Goal: Check status: Check status

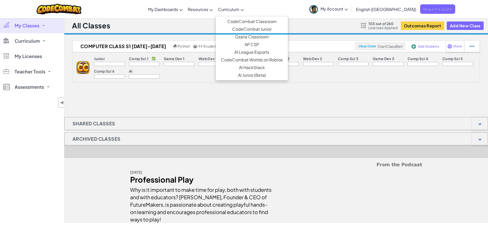
click at [239, 11] on span "Curriculum" at bounding box center [228, 9] width 21 height 5
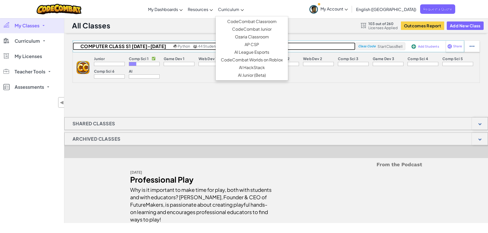
click at [146, 48] on h2 "Computer Class S1 [DATE]-[DATE]" at bounding box center [122, 46] width 99 height 8
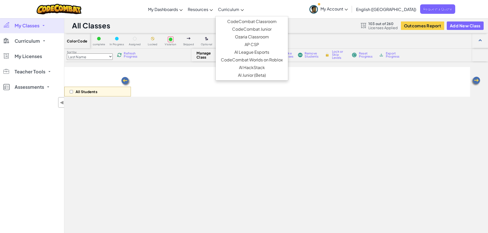
select select "560f1a9f22961295f9427742"
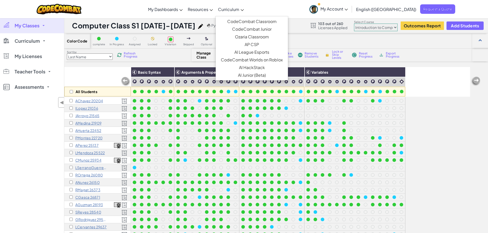
click at [429, 116] on div "All Students Basic Syntax Arguments & Properties Loops Variables AChavez 20204 …" at bounding box center [267, 171] width 406 height 208
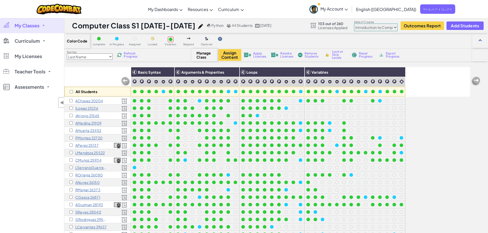
click at [381, 30] on select "Junior Introduction to Computer Science Game Development 1 Web Development 1 Co…" at bounding box center [376, 28] width 44 height 8
click at [423, 48] on div "Color Code complete In Progress Assigned Locked Violation Skipped Optional" at bounding box center [275, 40] width 423 height 15
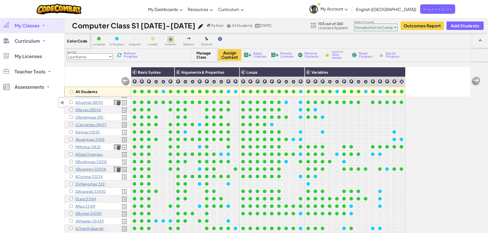
scroll to position [0, 0]
click at [82, 229] on p "AChanthabandith 39503" at bounding box center [91, 229] width 32 height 4
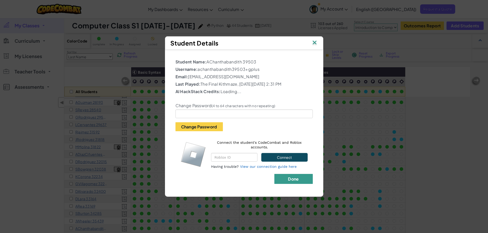
click at [279, 182] on button "Done" at bounding box center [293, 179] width 38 height 10
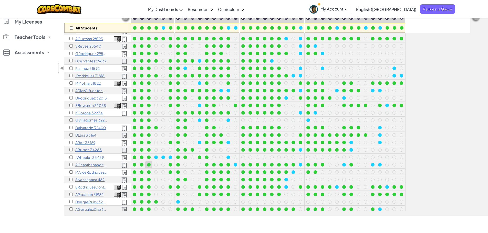
scroll to position [77, 0]
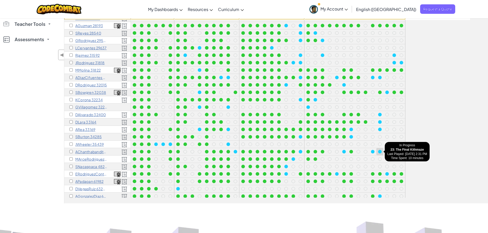
click at [379, 151] on div at bounding box center [380, 152] width 4 height 4
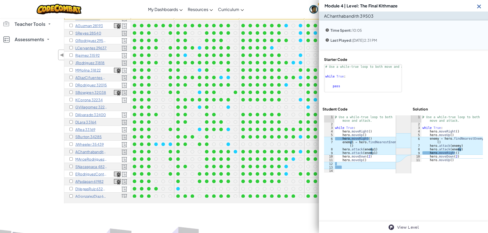
click at [429, 173] on div at bounding box center [403, 144] width 159 height 58
click at [479, 9] on img at bounding box center [479, 6] width 6 height 6
